Goal: Information Seeking & Learning: Learn about a topic

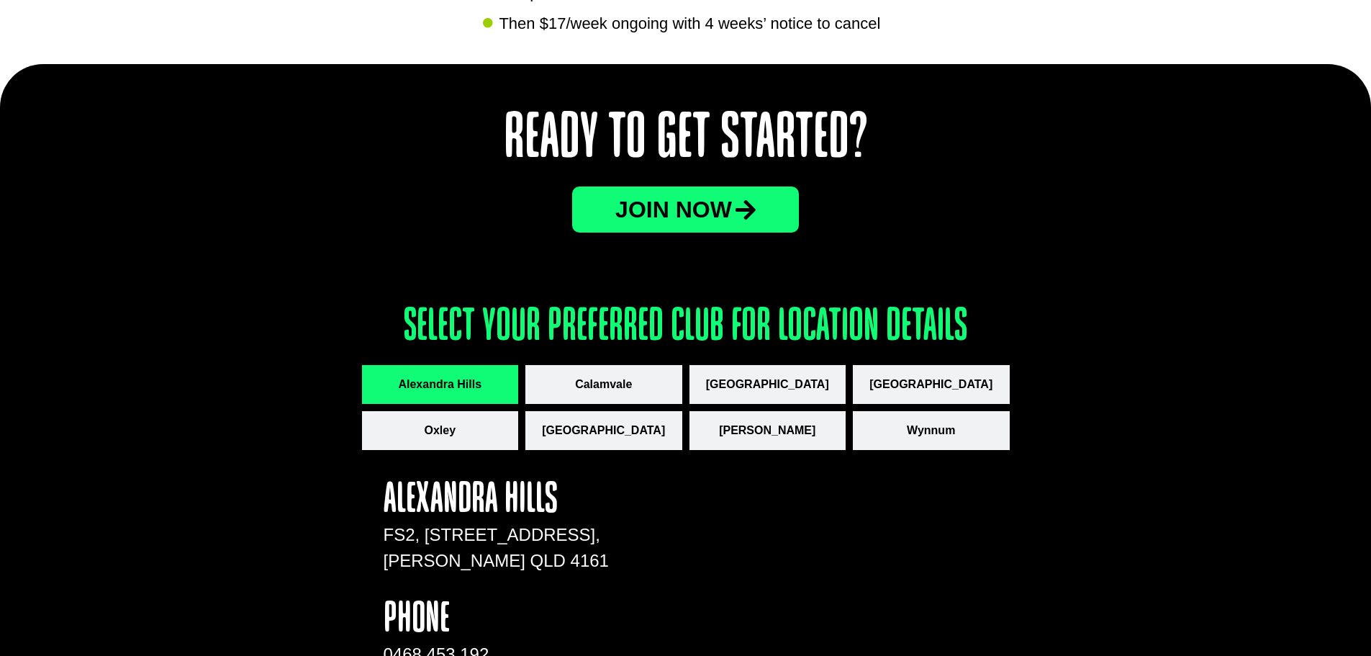
scroll to position [1943, 0]
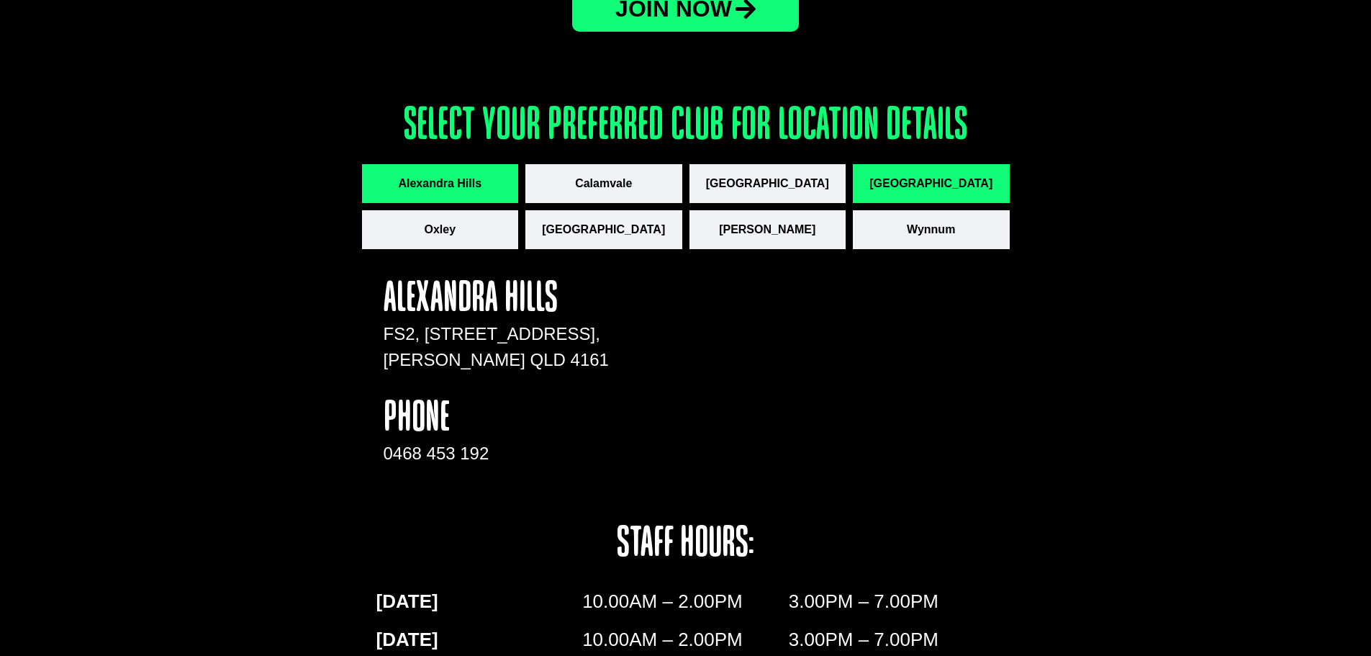
click at [928, 182] on span "[GEOGRAPHIC_DATA]" at bounding box center [930, 183] width 123 height 17
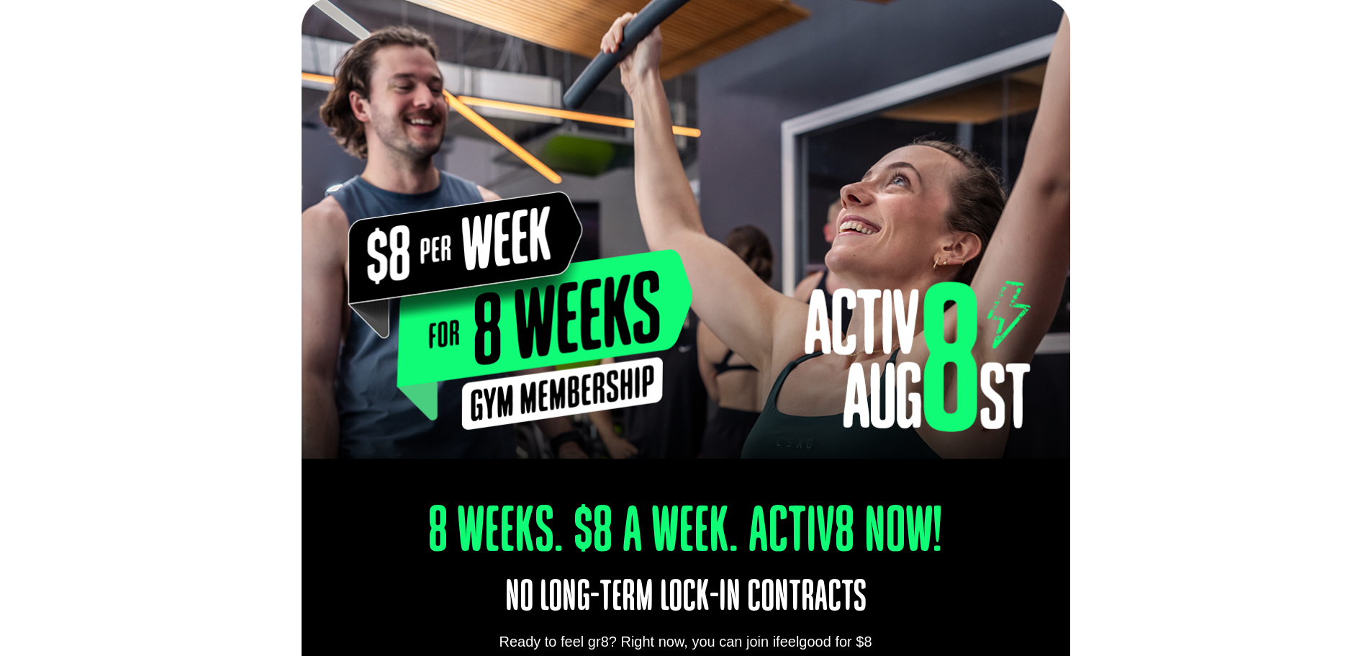
scroll to position [0, 0]
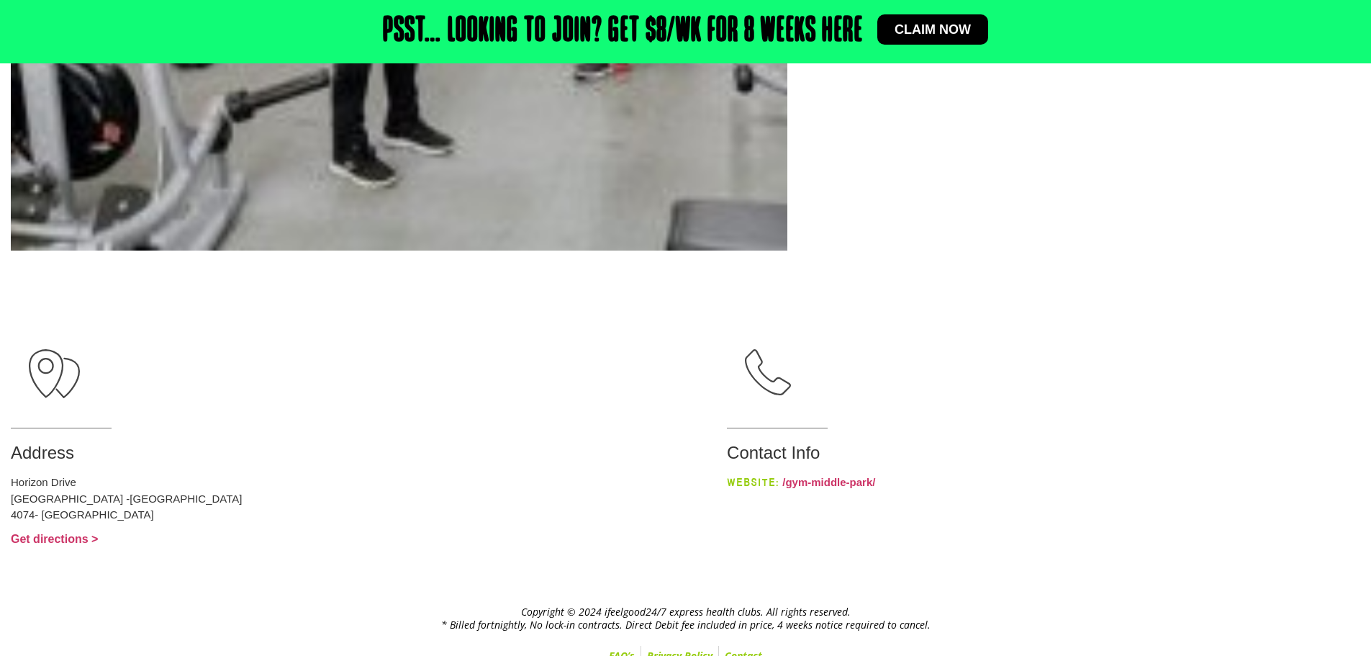
scroll to position [829, 0]
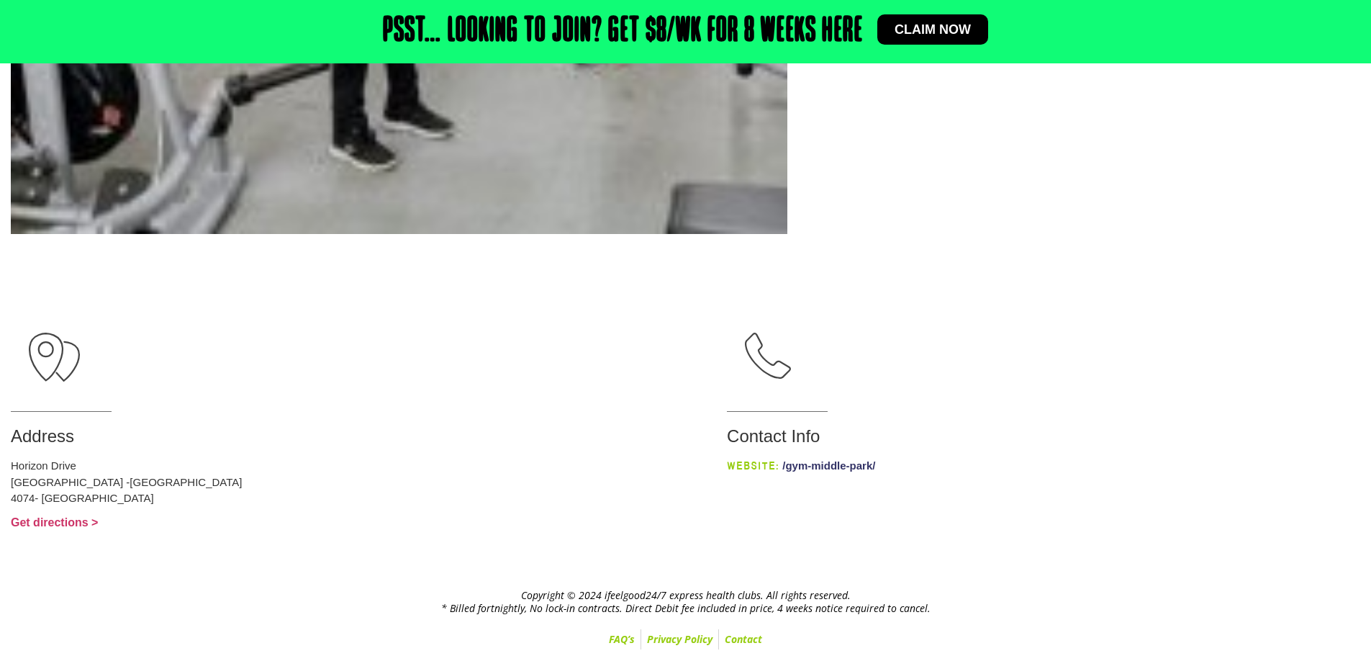
click at [802, 461] on link "/gym-middle-park/" at bounding box center [828, 465] width 93 height 12
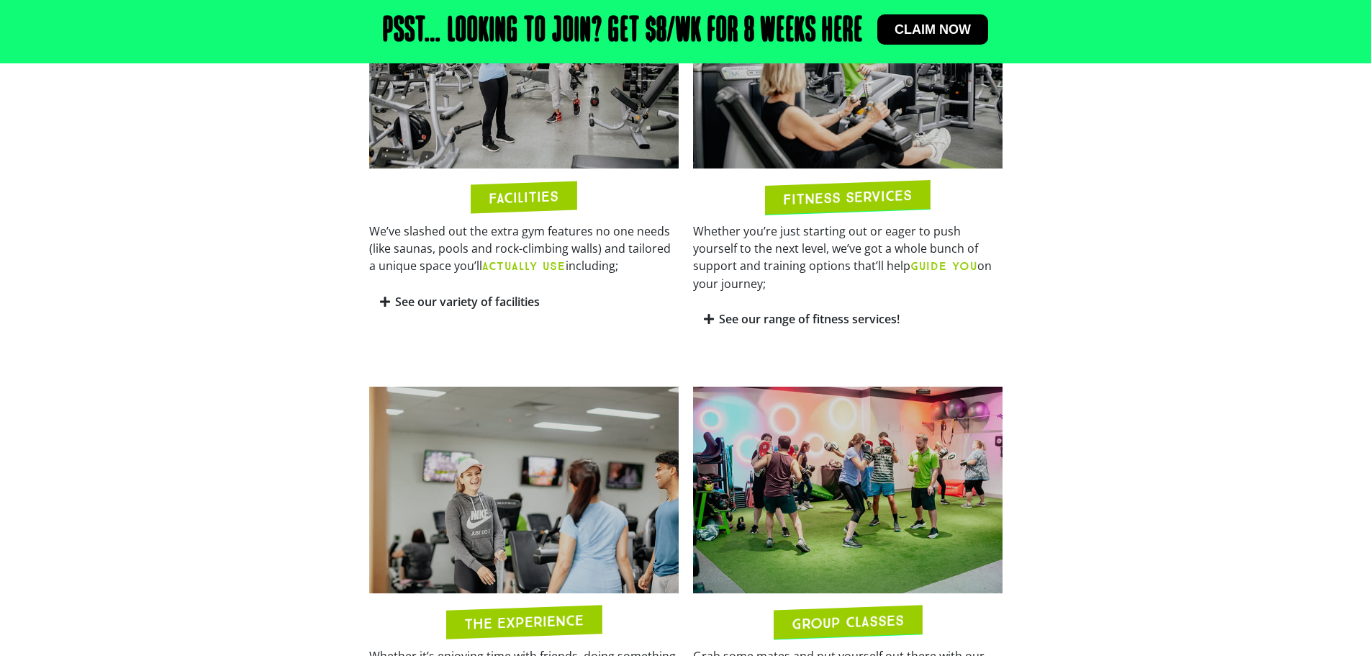
scroll to position [1079, 0]
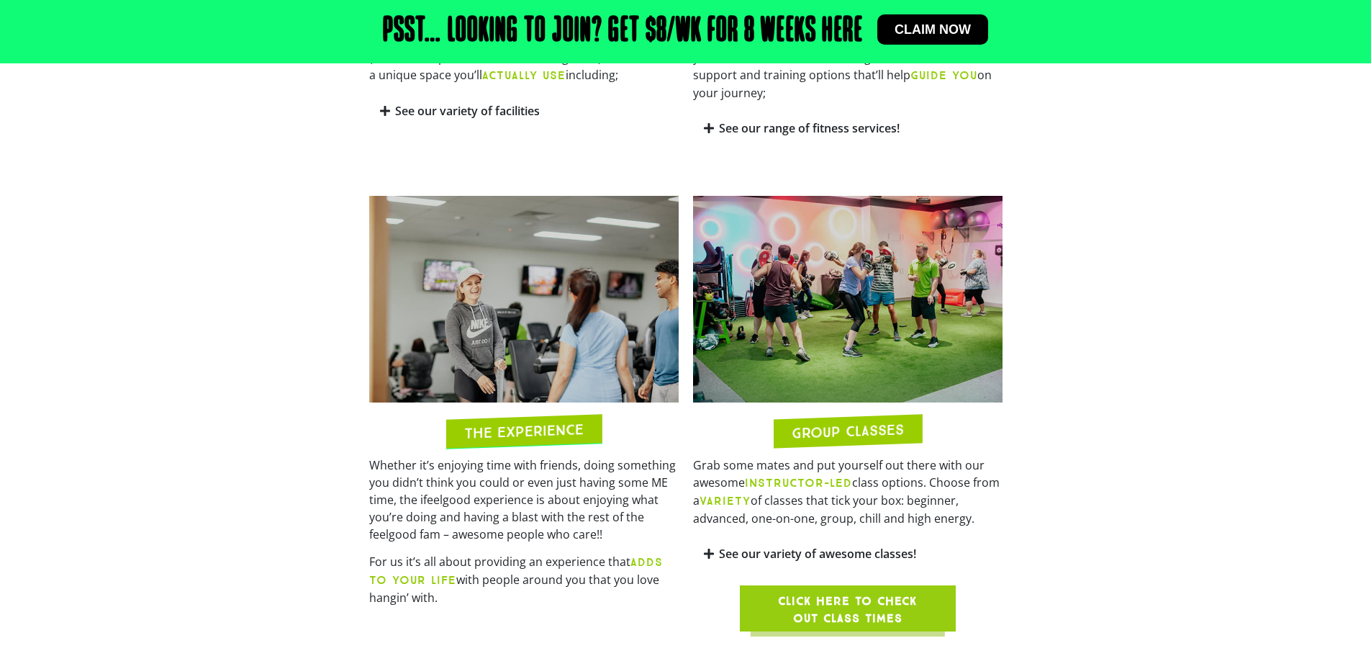
click at [820, 599] on span "Click here to check out class times" at bounding box center [847, 609] width 147 height 35
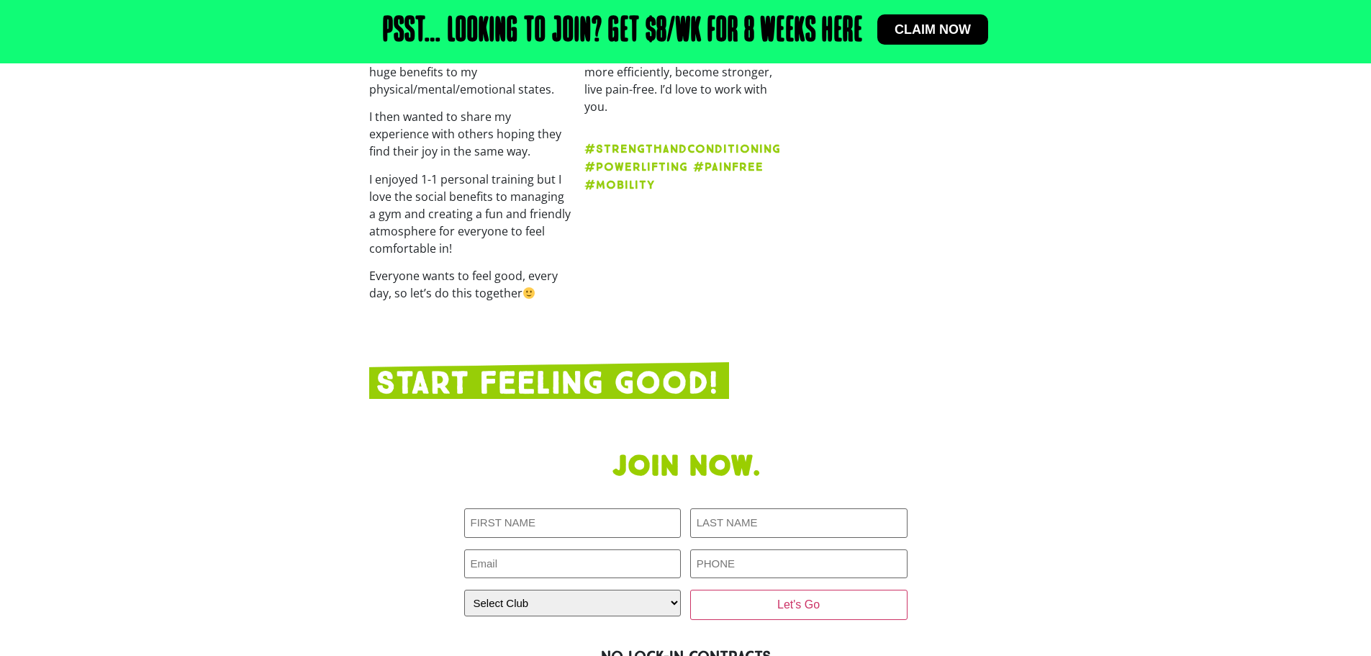
scroll to position [2375, 0]
